Goal: Task Accomplishment & Management: Complete application form

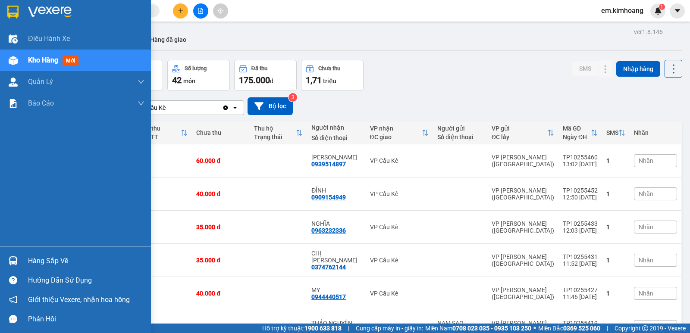
scroll to position [129, 0]
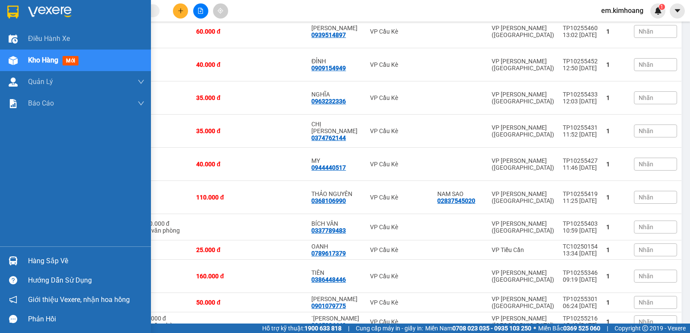
click at [58, 259] on div "Hàng sắp về" at bounding box center [86, 261] width 116 height 13
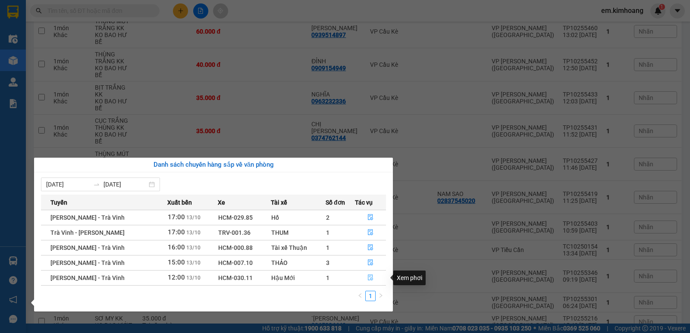
click at [368, 278] on icon "file-done" at bounding box center [370, 278] width 6 height 6
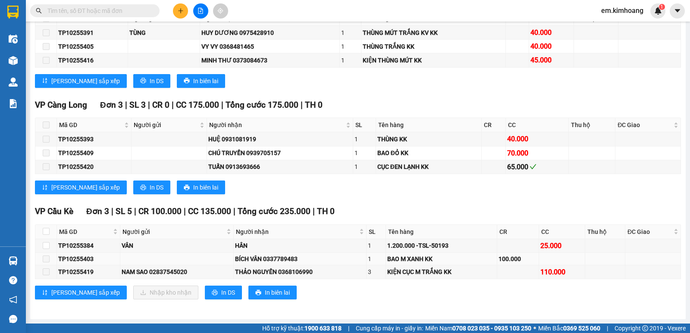
scroll to position [825, 0]
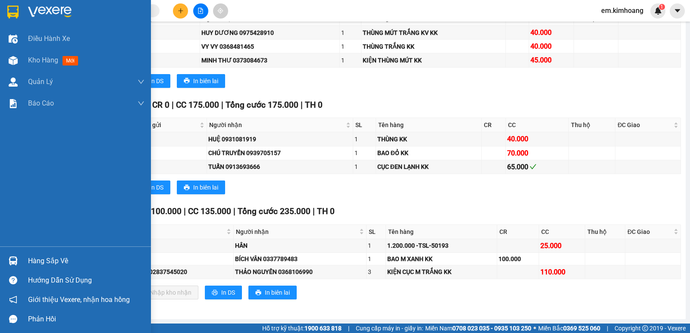
click at [39, 253] on div "Hàng sắp về" at bounding box center [75, 260] width 151 height 19
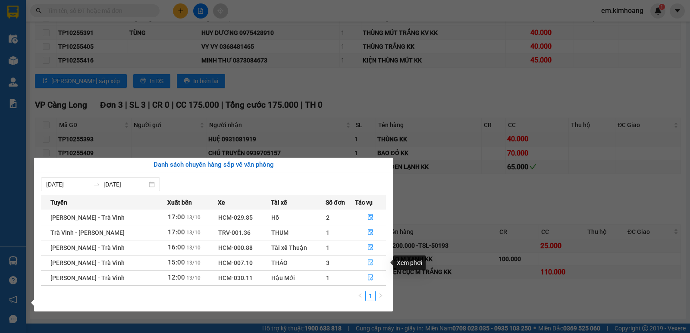
click at [373, 265] on button "button" at bounding box center [370, 263] width 30 height 14
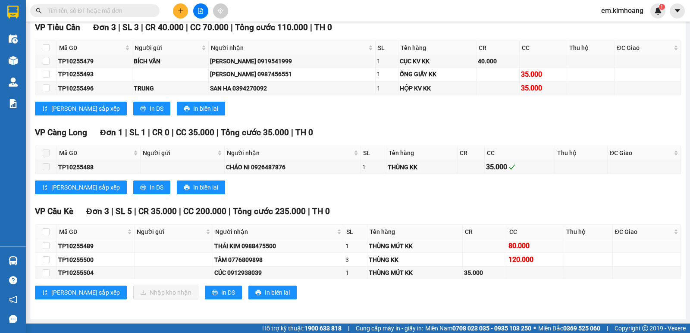
scroll to position [573, 0]
click at [44, 243] on input "checkbox" at bounding box center [46, 245] width 7 height 7
checkbox input "true"
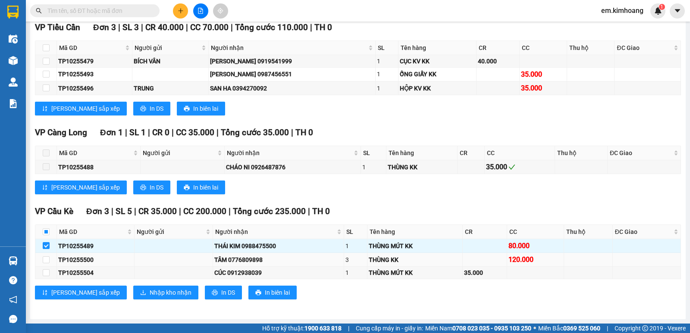
click at [42, 257] on td at bounding box center [46, 260] width 22 height 14
click at [43, 258] on input "checkbox" at bounding box center [46, 259] width 7 height 7
checkbox input "true"
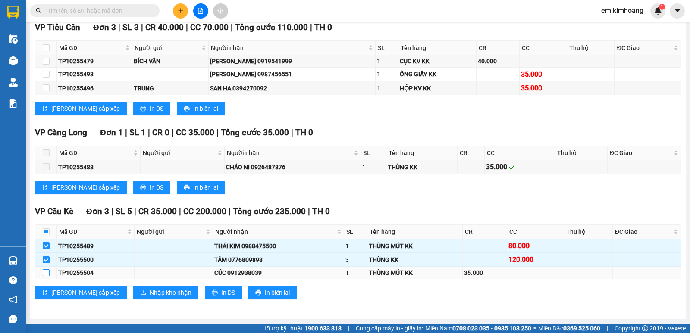
click at [46, 274] on input "checkbox" at bounding box center [46, 272] width 7 height 7
checkbox input "true"
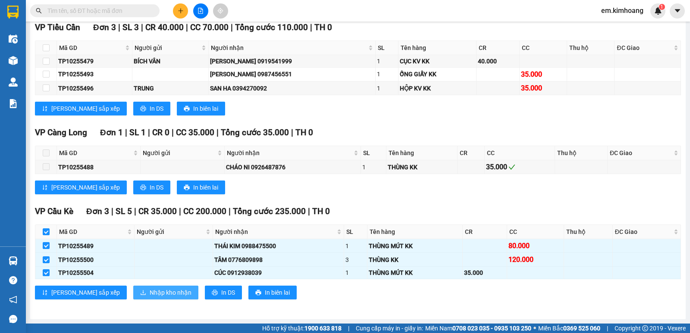
click at [150, 293] on span "Nhập kho nhận" at bounding box center [171, 292] width 42 height 9
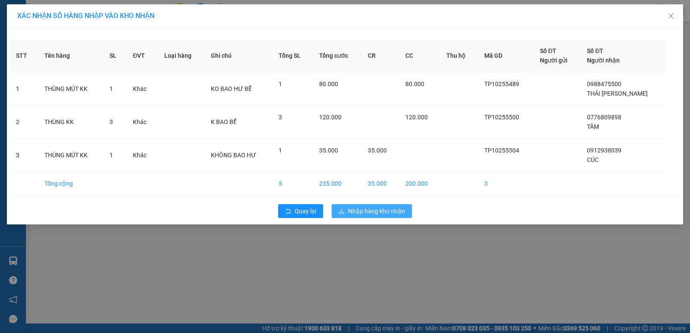
click at [337, 215] on button "Nhập hàng kho nhận" at bounding box center [371, 211] width 80 height 14
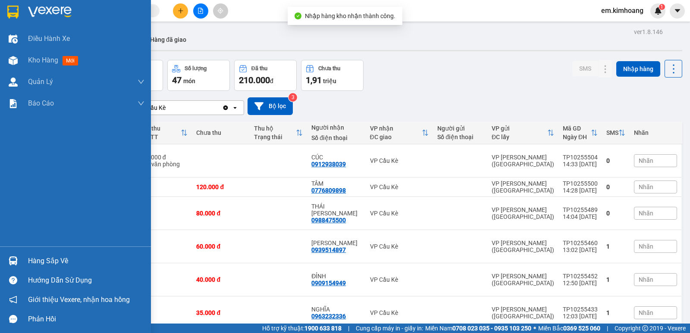
click at [47, 261] on div "Hàng sắp về" at bounding box center [86, 261] width 116 height 13
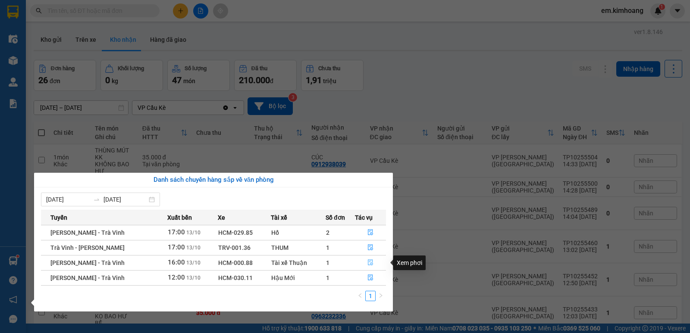
click at [371, 263] on icon "file-done" at bounding box center [370, 263] width 5 height 6
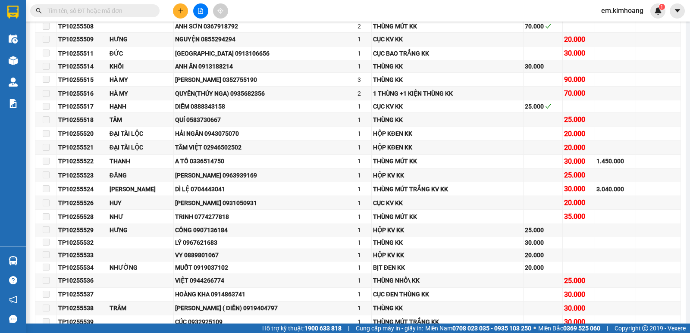
scroll to position [838, 0]
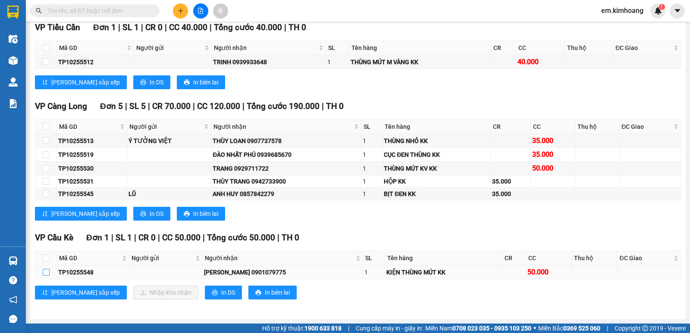
click at [45, 273] on input "checkbox" at bounding box center [46, 272] width 7 height 7
checkbox input "true"
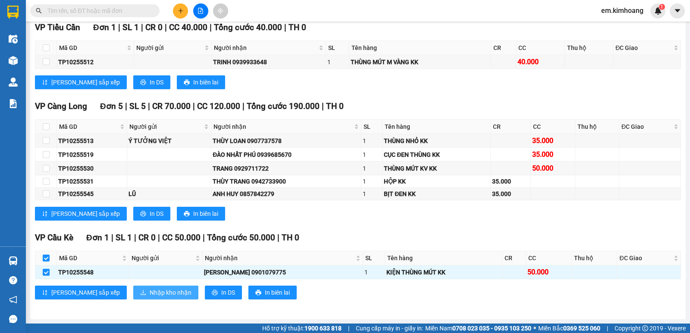
click at [150, 288] on span "Nhập kho nhận" at bounding box center [171, 292] width 42 height 9
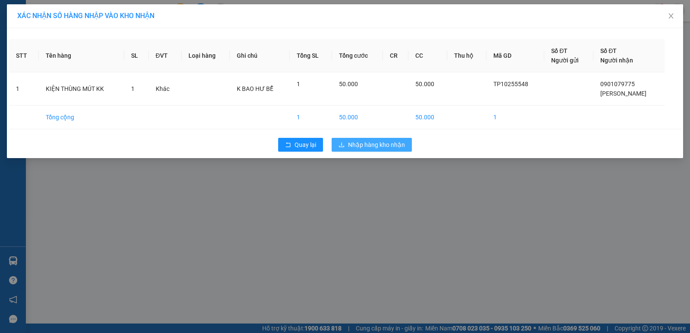
click at [351, 147] on span "Nhập hàng kho nhận" at bounding box center [376, 144] width 57 height 9
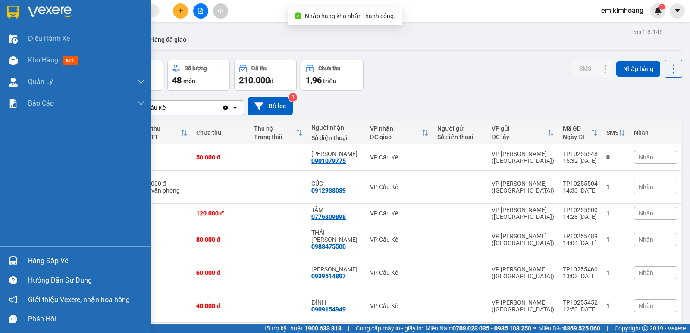
drag, startPoint x: 52, startPoint y: 259, endPoint x: 64, endPoint y: 257, distance: 12.1
click at [53, 258] on div "Hàng sắp về" at bounding box center [86, 261] width 116 height 13
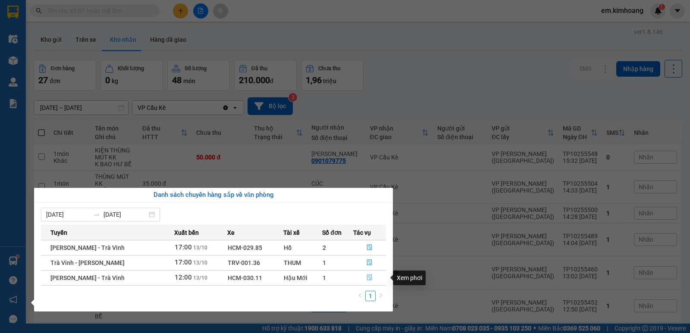
click at [366, 275] on icon "file-done" at bounding box center [369, 278] width 6 height 6
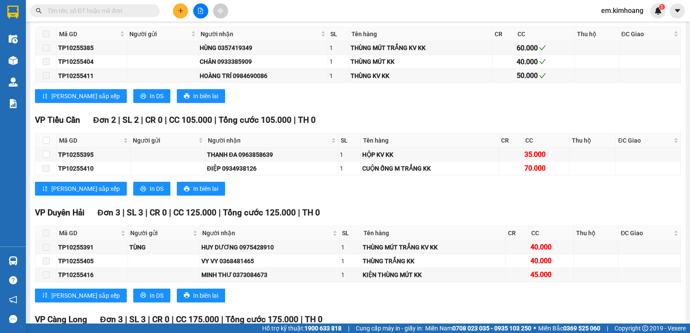
scroll to position [825, 0]
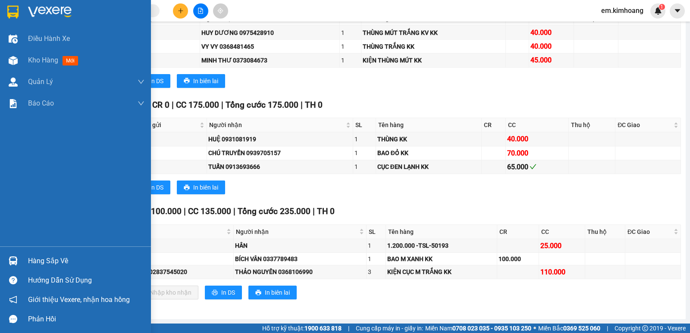
click at [44, 256] on div "Hàng sắp về" at bounding box center [86, 261] width 116 height 13
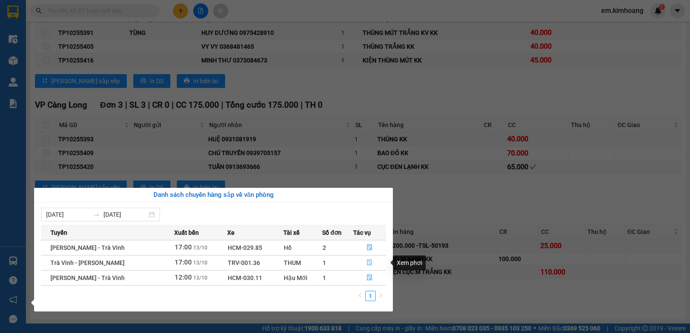
click at [368, 264] on icon "file-done" at bounding box center [369, 263] width 5 height 6
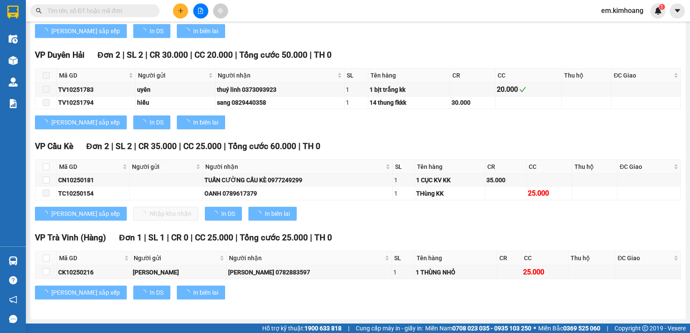
scroll to position [503, 0]
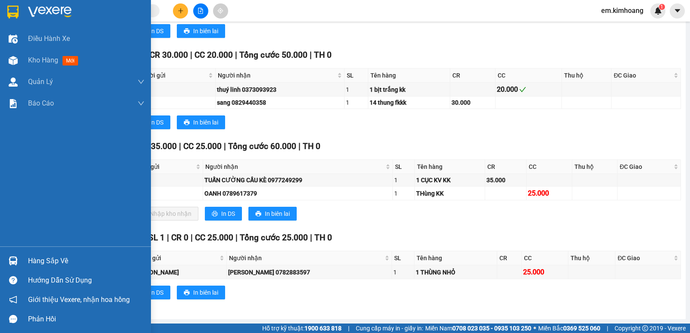
drag, startPoint x: 62, startPoint y: 258, endPoint x: 249, endPoint y: 247, distance: 187.8
click at [66, 256] on div "Hàng sắp về" at bounding box center [86, 261] width 116 height 13
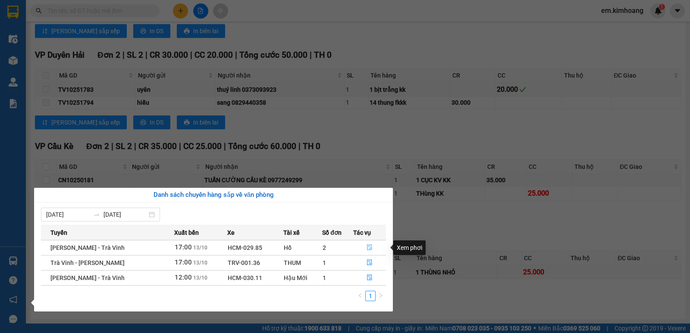
click at [363, 246] on button "button" at bounding box center [369, 248] width 32 height 14
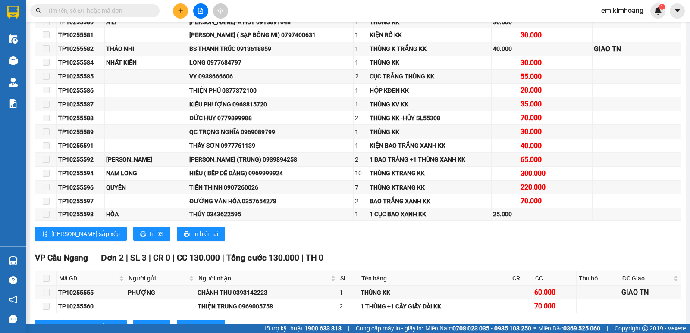
scroll to position [994, 0]
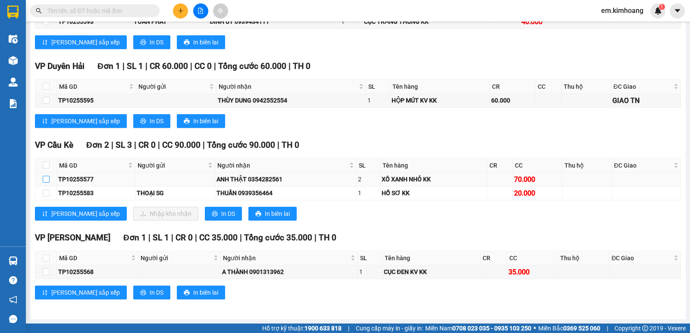
click at [45, 182] on input "checkbox" at bounding box center [46, 179] width 7 height 7
checkbox input "true"
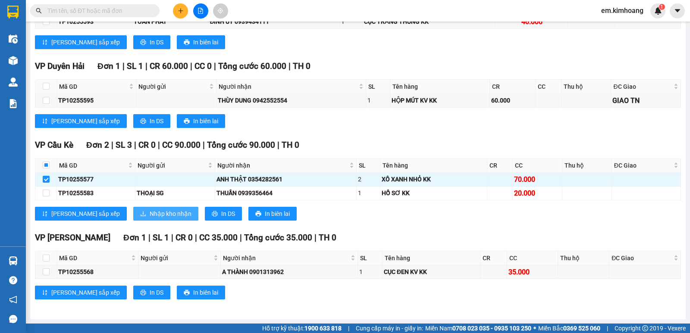
click at [150, 212] on span "Nhập kho nhận" at bounding box center [171, 213] width 42 height 9
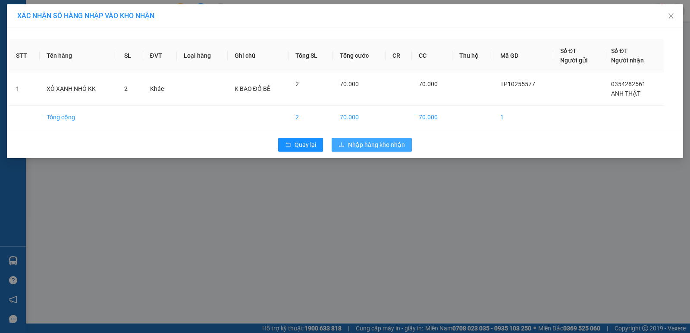
drag, startPoint x: 359, startPoint y: 140, endPoint x: 361, endPoint y: 145, distance: 5.0
click at [360, 142] on span "Nhập hàng kho nhận" at bounding box center [376, 144] width 57 height 9
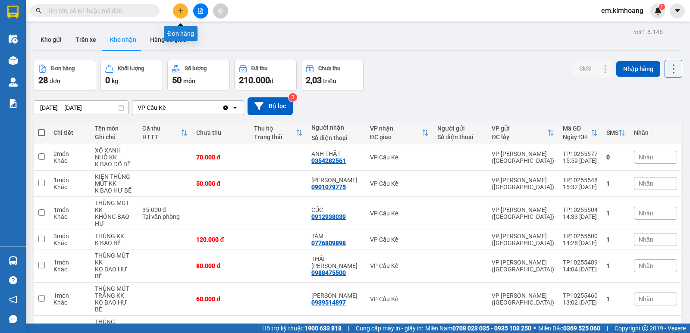
click at [179, 15] on button at bounding box center [180, 10] width 15 height 15
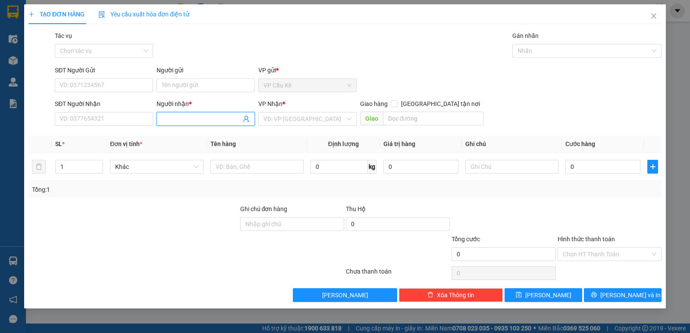
click at [191, 117] on input "Người nhận *" at bounding box center [201, 118] width 79 height 9
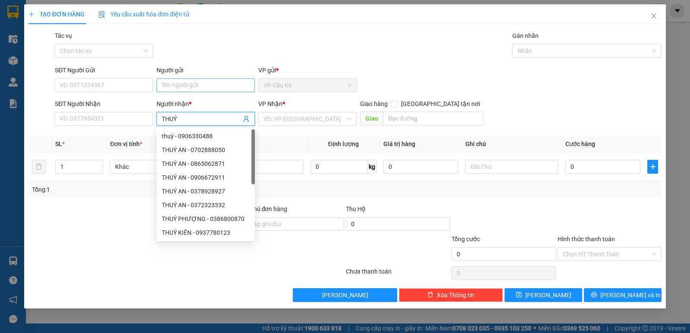
type input "THUÝ"
click at [197, 88] on input "Người gửi" at bounding box center [205, 85] width 98 height 14
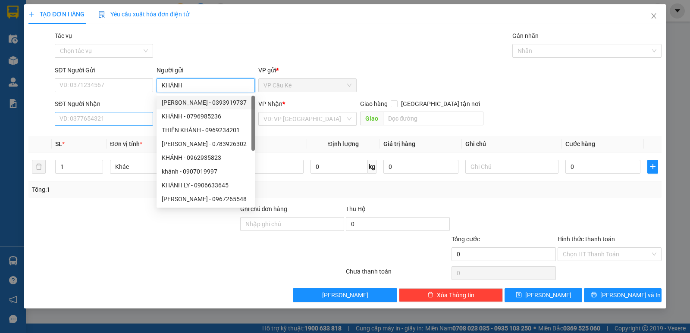
type input "KHÁNH"
click at [130, 115] on input "SĐT Người Nhận" at bounding box center [104, 119] width 98 height 14
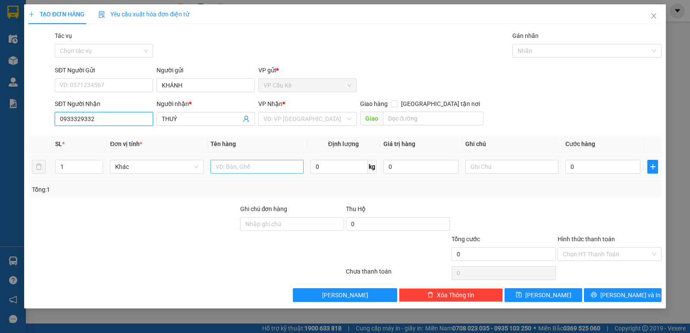
type input "0933329332"
click at [248, 171] on input "text" at bounding box center [256, 167] width 93 height 14
type input "1 CỤC M TRẮNG KEO VÀNG KK"
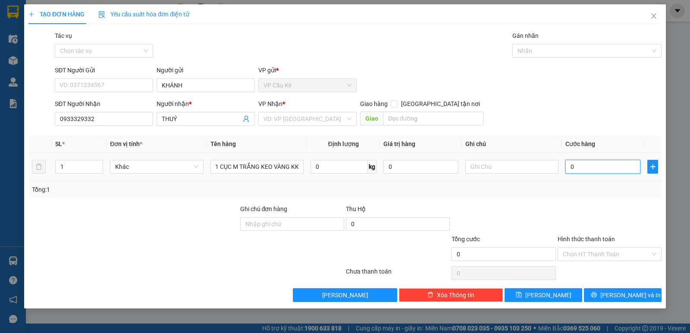
scroll to position [0, 0]
click at [628, 169] on input "0" at bounding box center [602, 167] width 75 height 14
type input "3"
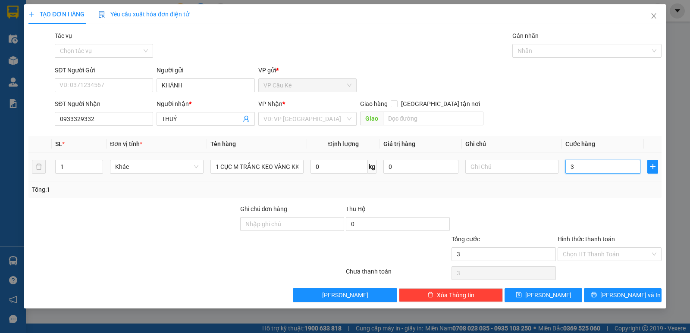
type input "35"
type input "35.000"
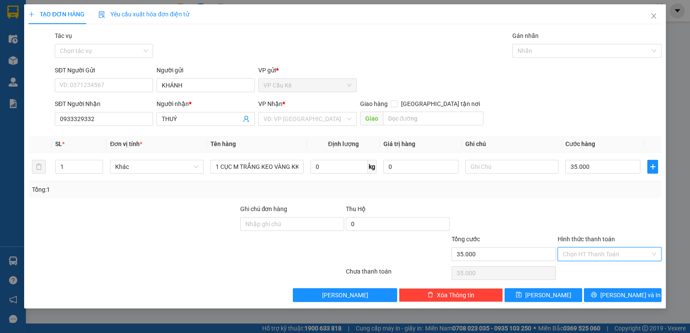
click at [623, 257] on input "Hình thức thanh toán" at bounding box center [605, 254] width 87 height 13
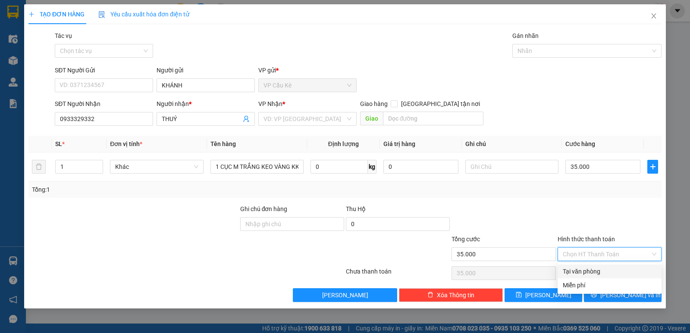
click at [620, 268] on div "Tại văn phòng" at bounding box center [609, 271] width 94 height 9
type input "0"
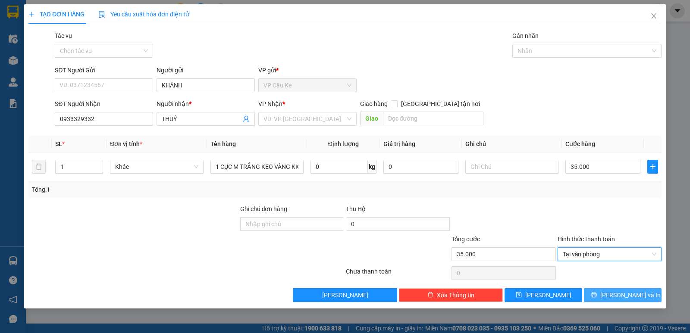
click at [624, 295] on span "[PERSON_NAME] và In" at bounding box center [630, 294] width 60 height 9
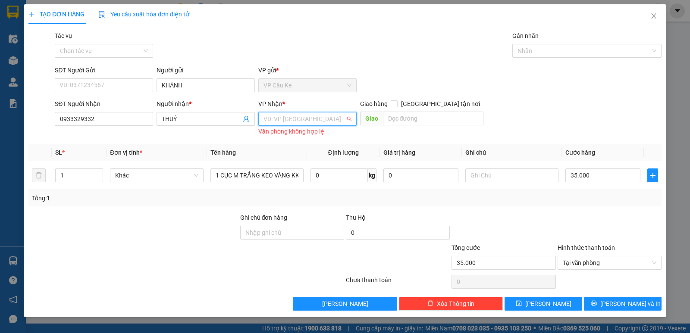
click at [318, 119] on input "search" at bounding box center [304, 118] width 82 height 13
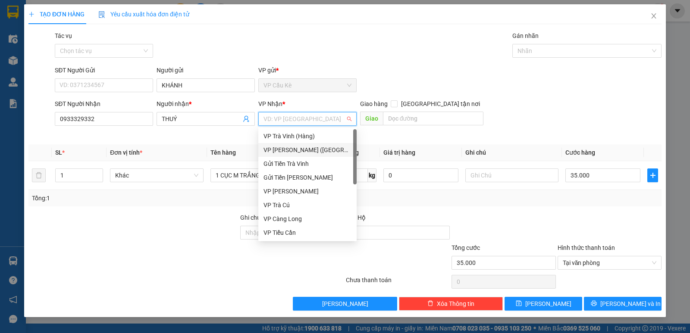
click at [300, 152] on div "VP [PERSON_NAME] ([GEOGRAPHIC_DATA])" at bounding box center [307, 149] width 88 height 9
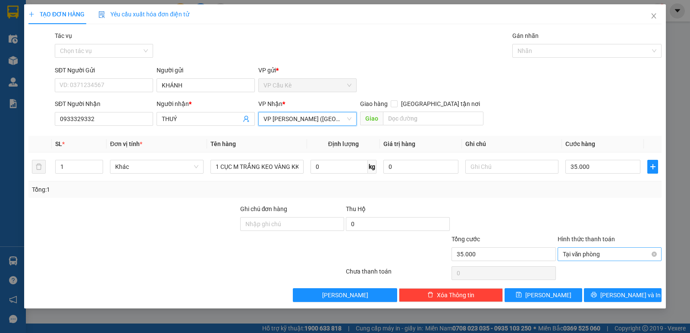
click at [619, 251] on span "Tại văn phòng" at bounding box center [609, 254] width 94 height 13
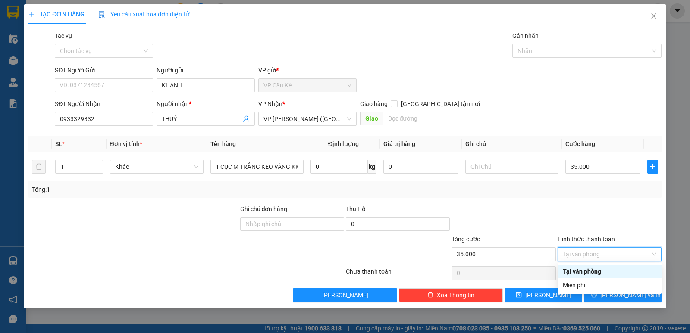
click at [625, 269] on div "Tại văn phòng" at bounding box center [609, 271] width 94 height 9
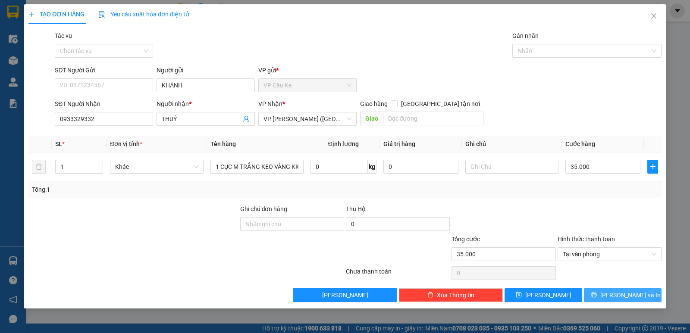
click at [628, 295] on span "[PERSON_NAME] và In" at bounding box center [630, 294] width 60 height 9
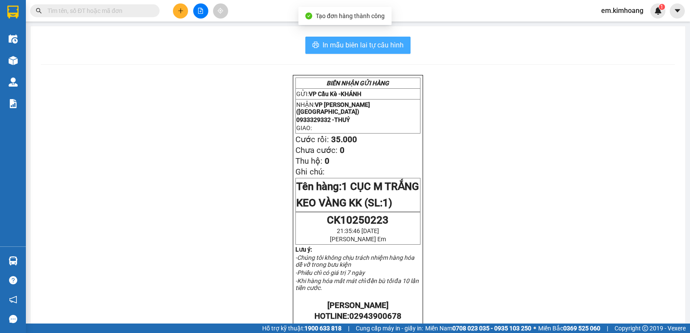
click at [384, 41] on span "In mẫu biên lai tự cấu hình" at bounding box center [362, 45] width 81 height 11
click at [351, 44] on span "In mẫu biên lai tự cấu hình" at bounding box center [362, 45] width 81 height 11
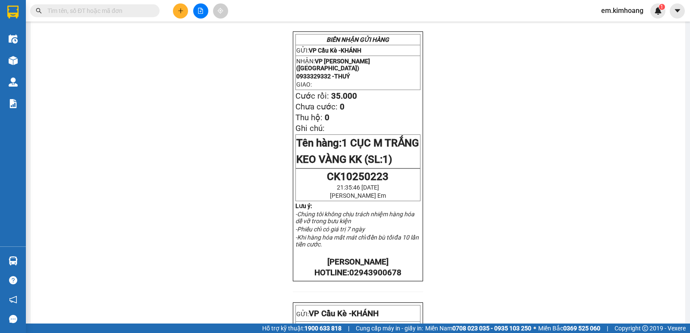
scroll to position [43, 0]
click at [203, 13] on button at bounding box center [200, 10] width 15 height 15
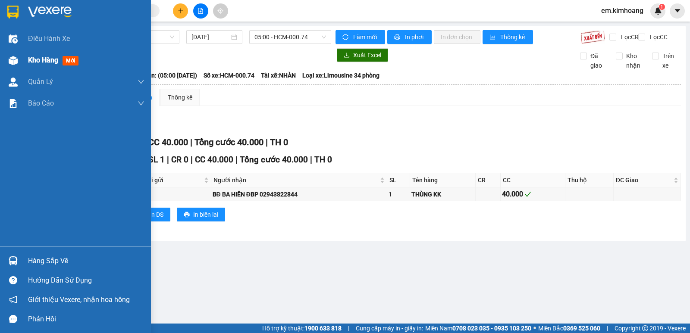
click at [44, 58] on span "Kho hàng" at bounding box center [43, 60] width 30 height 8
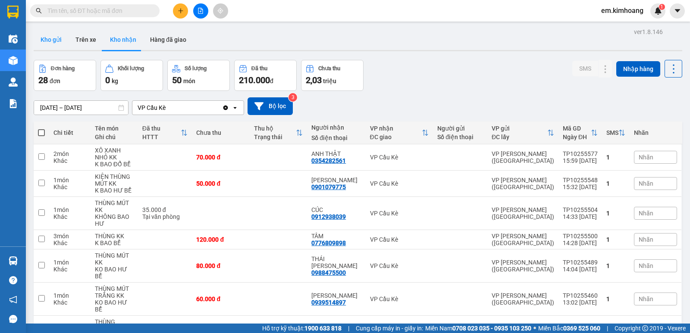
drag, startPoint x: 62, startPoint y: 37, endPoint x: 78, endPoint y: 49, distance: 20.3
click at [62, 37] on button "Kho gửi" at bounding box center [51, 39] width 35 height 21
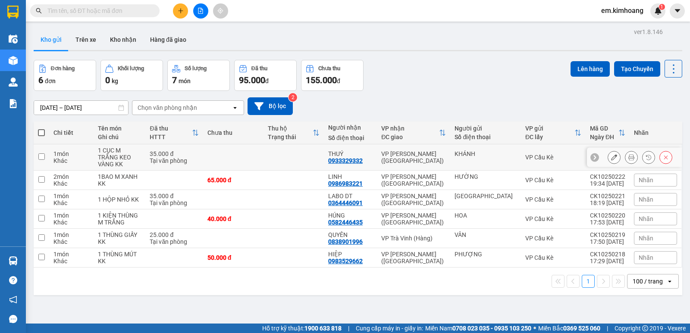
click at [282, 155] on td at bounding box center [293, 157] width 60 height 26
checkbox input "true"
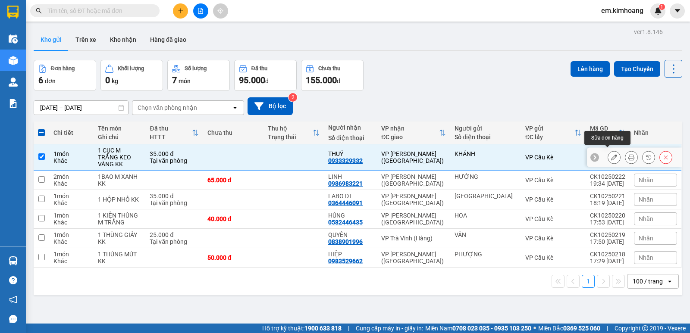
click at [611, 156] on icon at bounding box center [614, 157] width 6 height 6
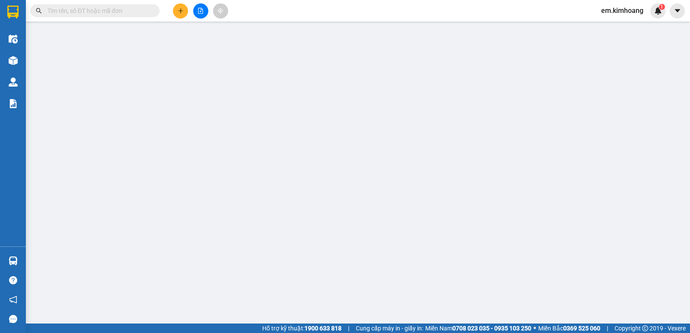
type input "KHÁNH"
type input "0933329332"
type input "THUÝ"
type input "35.000"
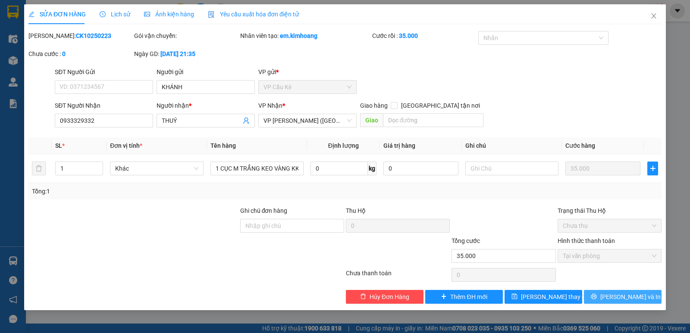
click at [635, 297] on span "[PERSON_NAME] và In" at bounding box center [630, 296] width 60 height 9
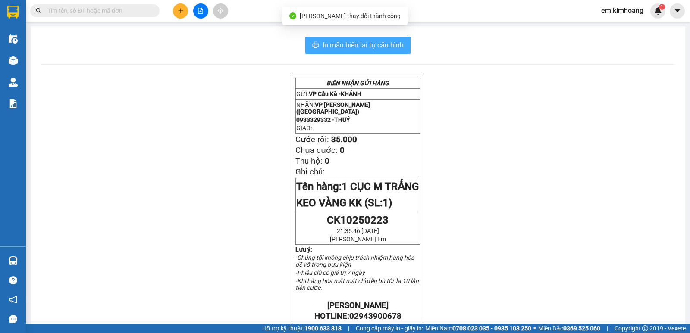
click at [362, 42] on span "In mẫu biên lai tự cấu hình" at bounding box center [362, 45] width 81 height 11
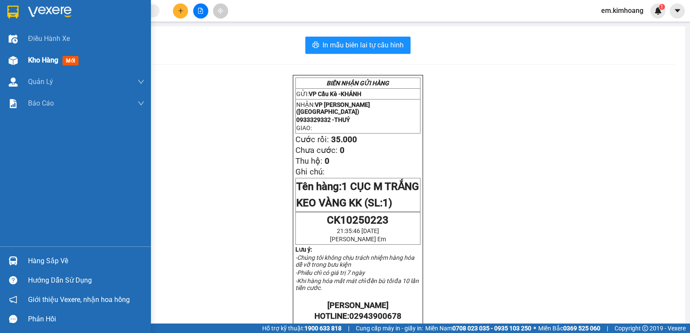
click at [41, 61] on span "Kho hàng" at bounding box center [43, 60] width 30 height 8
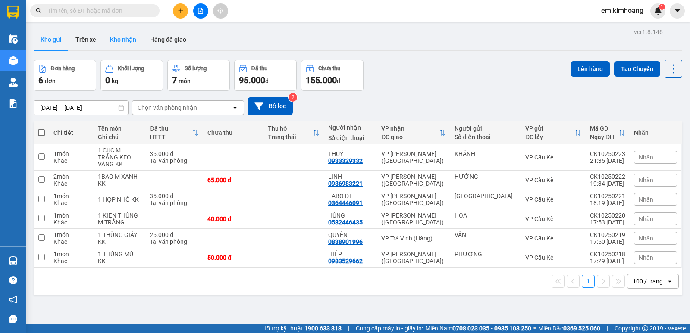
click at [129, 38] on button "Kho nhận" at bounding box center [123, 39] width 40 height 21
